Goal: Navigation & Orientation: Find specific page/section

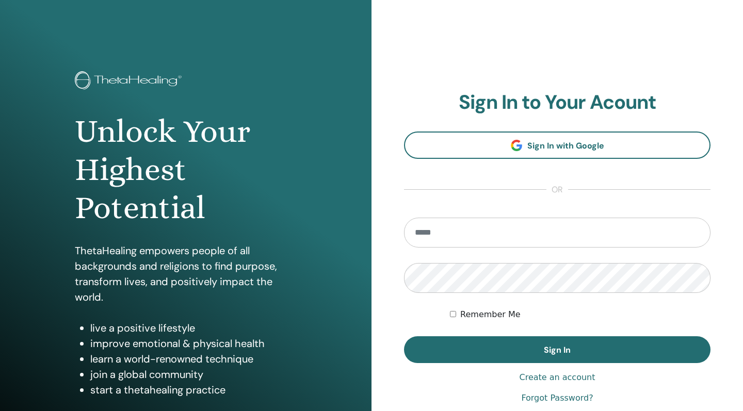
click at [425, 240] on input "email" at bounding box center [557, 233] width 306 height 30
click at [461, 241] on input "email" at bounding box center [557, 233] width 306 height 30
type input "**********"
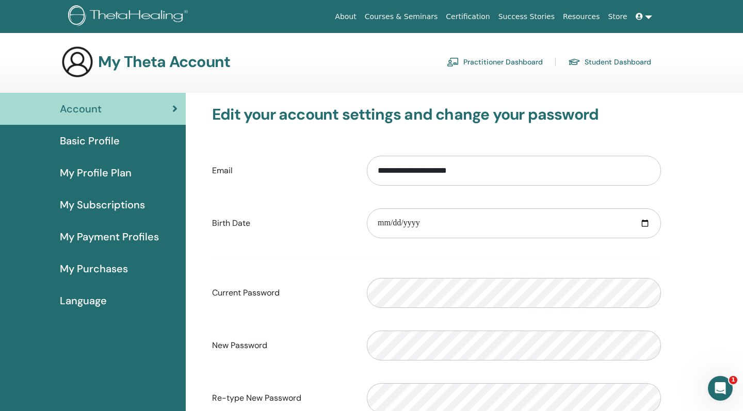
click at [499, 67] on link "Practitioner Dashboard" at bounding box center [495, 62] width 96 height 17
